Goal: Task Accomplishment & Management: Manage account settings

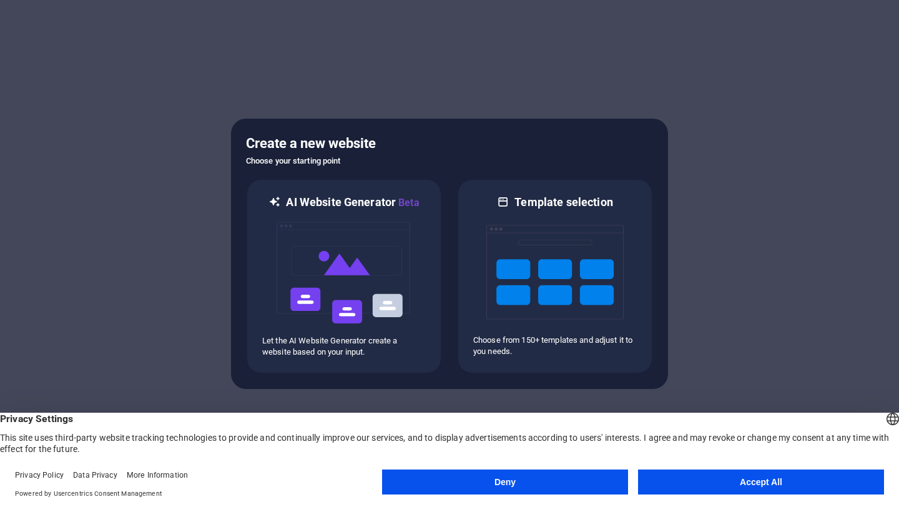
click at [794, 472] on button "Accept All" at bounding box center [761, 481] width 246 height 25
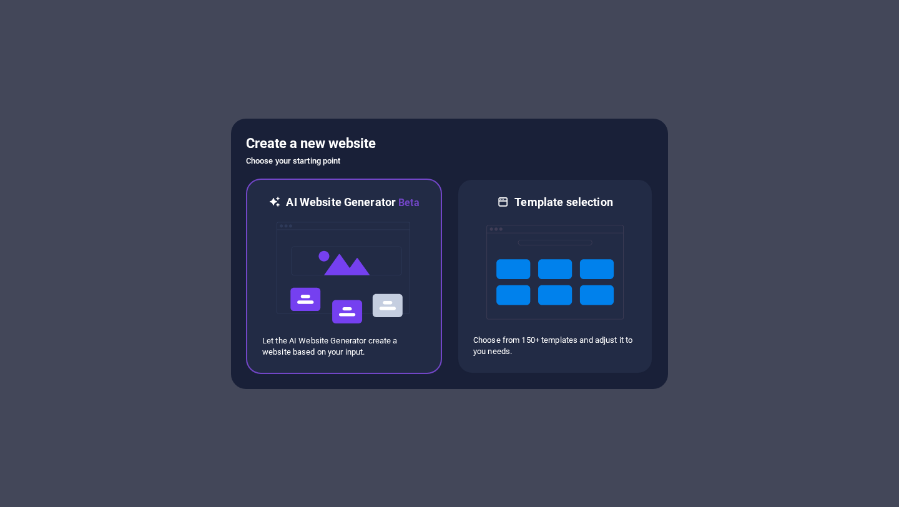
click at [335, 255] on img at bounding box center [343, 272] width 137 height 125
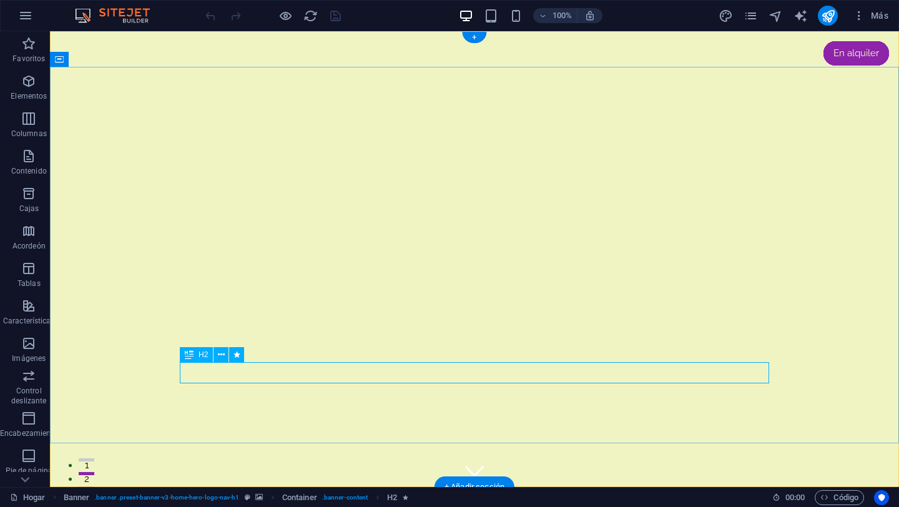
click at [474, 458] on figure at bounding box center [474, 467] width 19 height 19
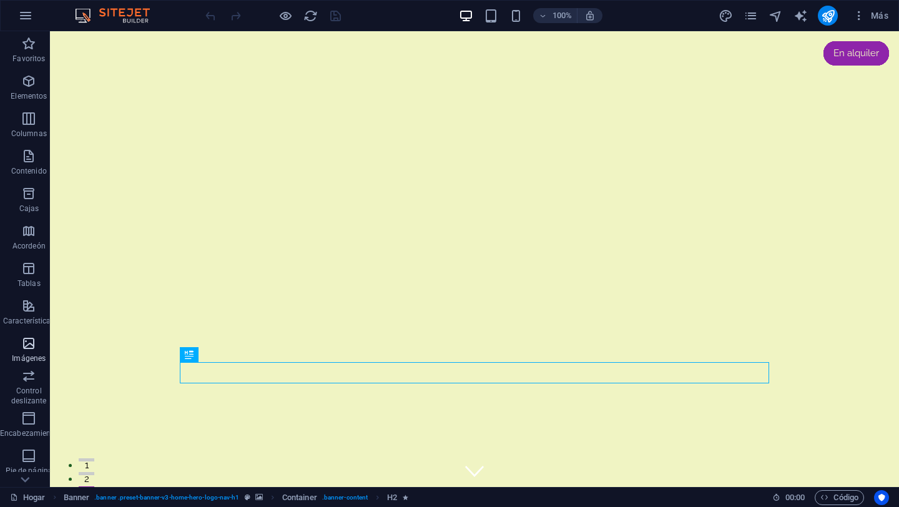
click at [31, 350] on icon "button" at bounding box center [28, 343] width 15 height 15
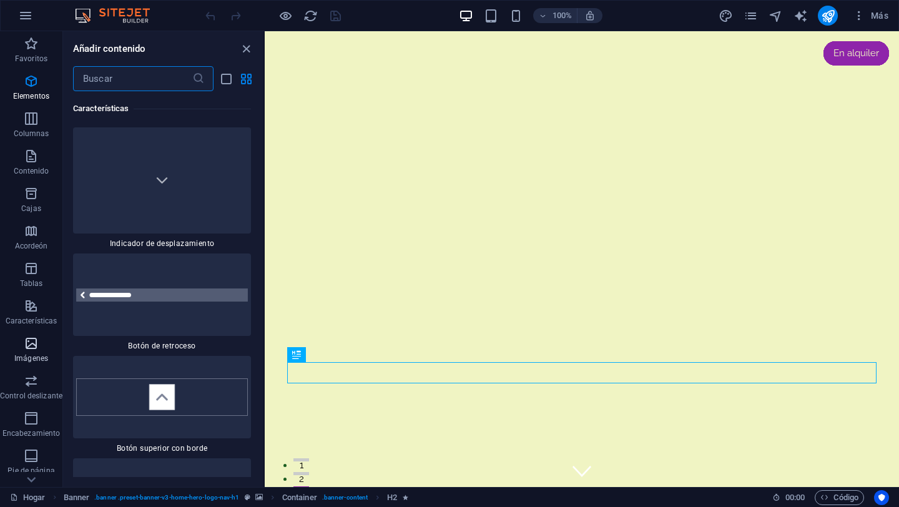
scroll to position [11689, 0]
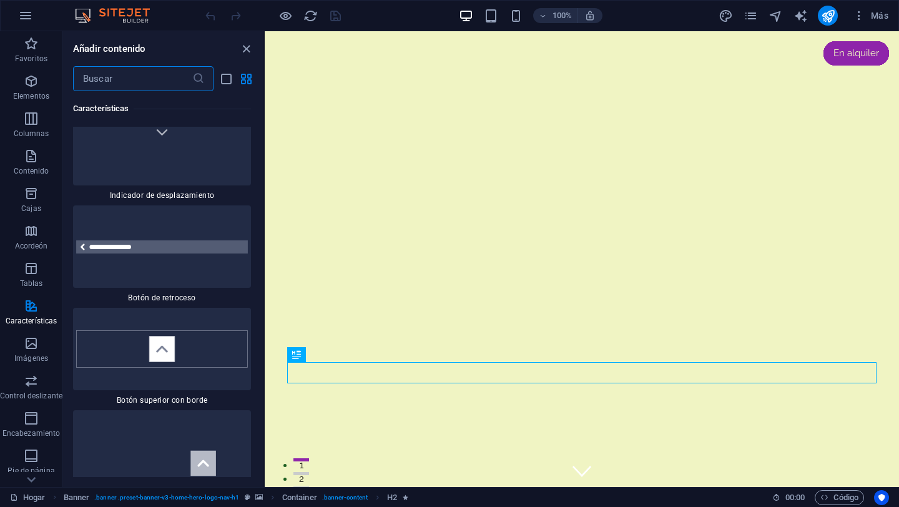
click at [163, 80] on input "text" at bounding box center [132, 78] width 119 height 25
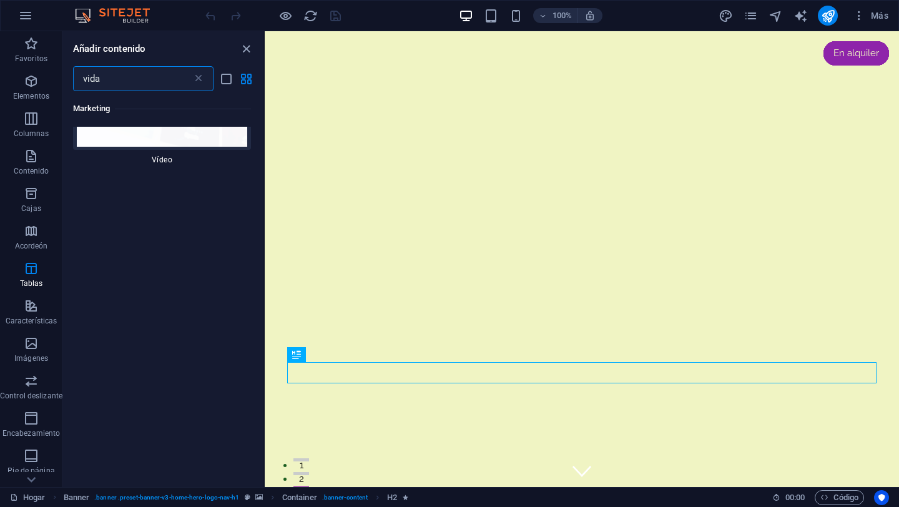
scroll to position [0, 0]
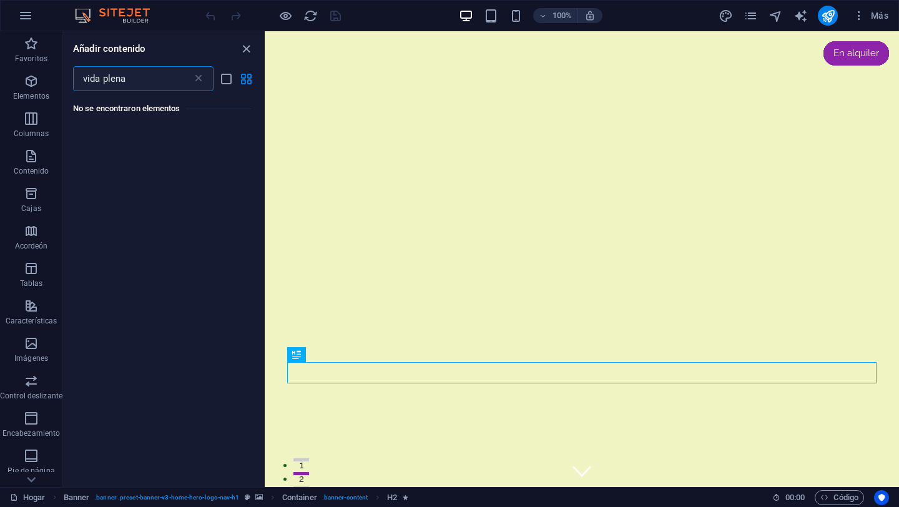
click at [186, 79] on input "vida plena" at bounding box center [132, 78] width 119 height 25
click at [154, 82] on input "vida plena" at bounding box center [132, 78] width 119 height 25
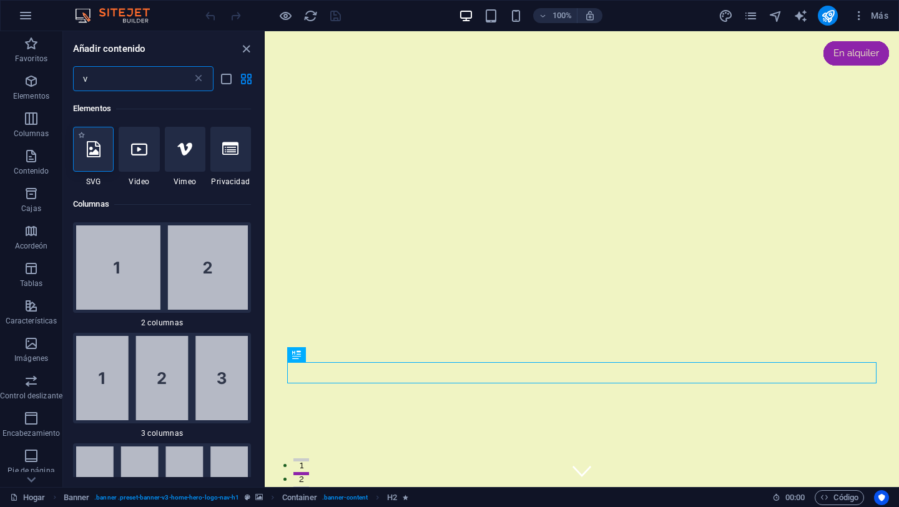
type input "v"
click at [99, 155] on icon at bounding box center [94, 149] width 14 height 16
select select "xMidYMid"
select select "px"
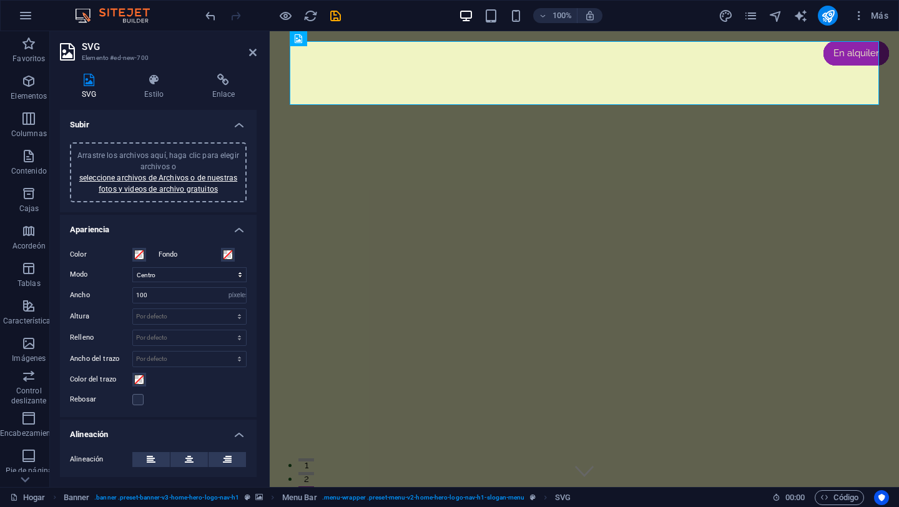
click at [88, 81] on icon at bounding box center [89, 80] width 58 height 12
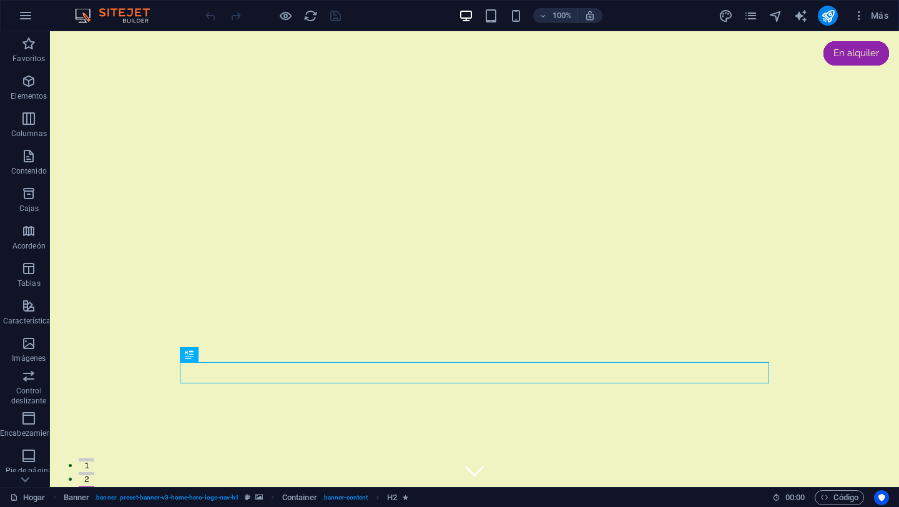
click at [89, 11] on img at bounding box center [119, 15] width 94 height 15
click at [27, 19] on icon "button" at bounding box center [25, 15] width 15 height 15
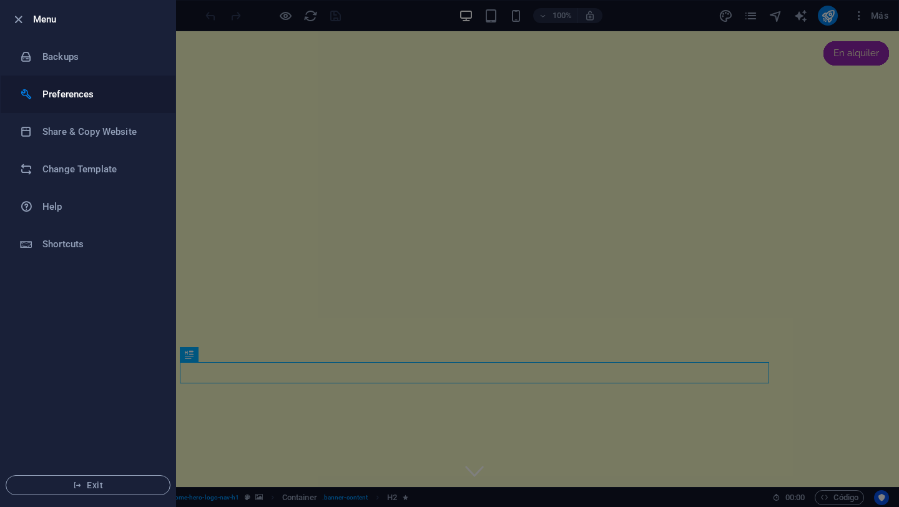
click at [65, 92] on h6 "Preferences" at bounding box center [99, 94] width 115 height 15
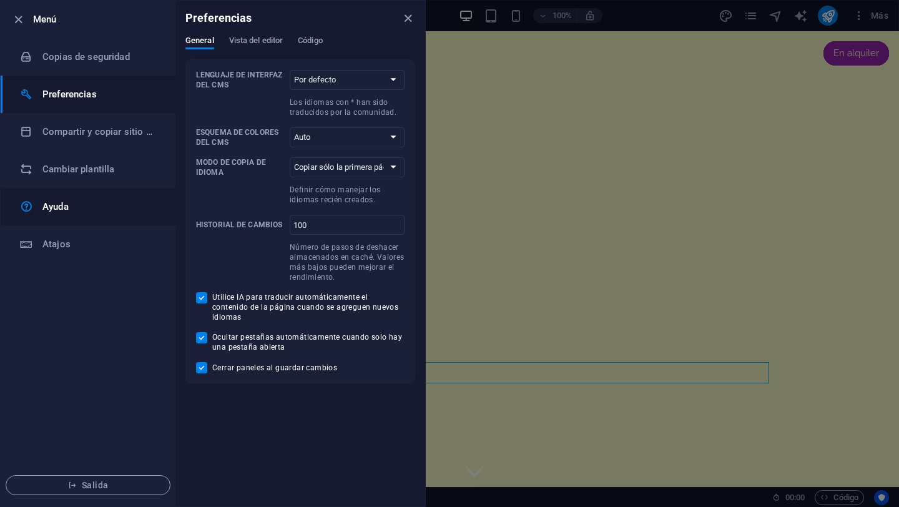
click at [57, 210] on font "Ayuda" at bounding box center [55, 206] width 26 height 11
